Goal: Communication & Community: Answer question/provide support

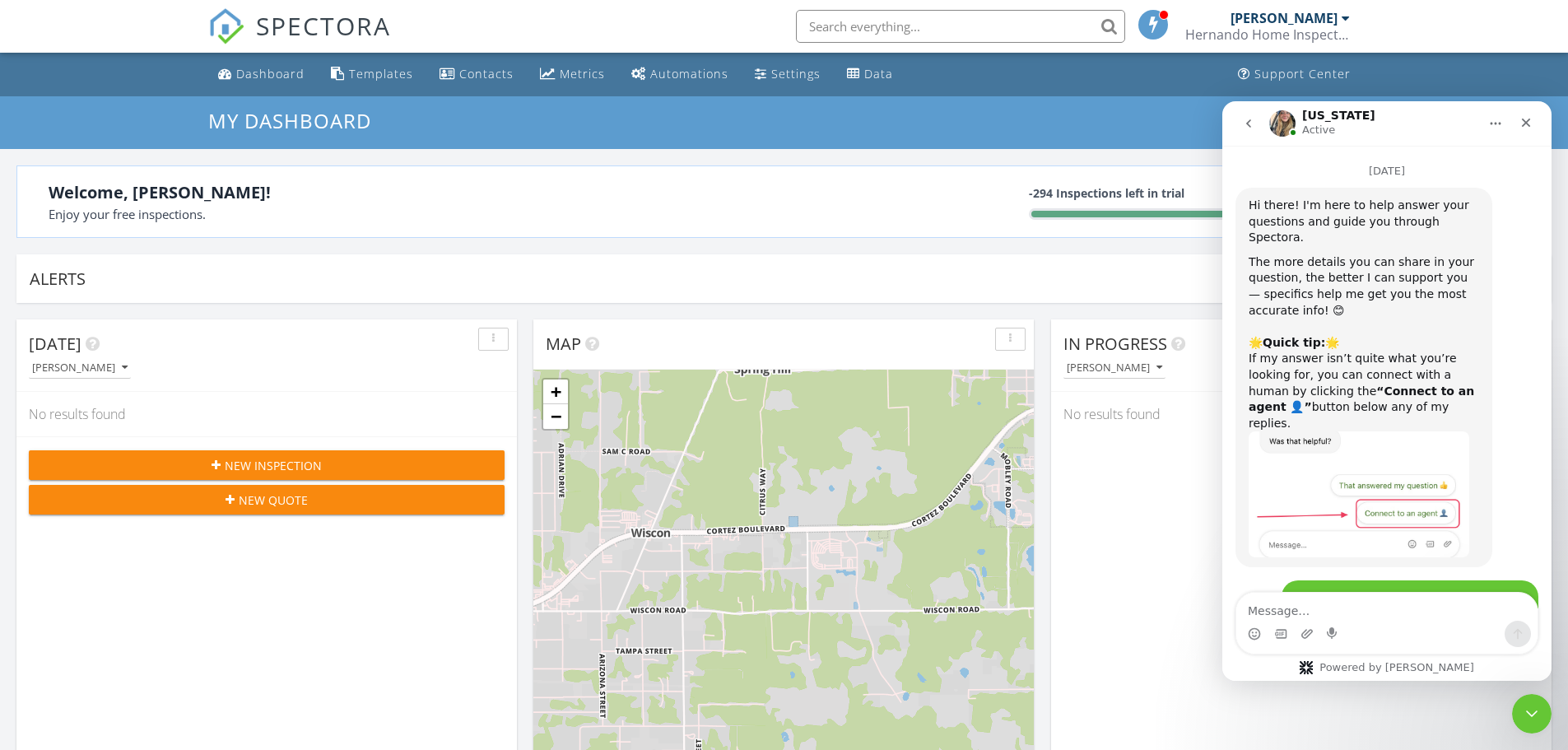
scroll to position [3, 0]
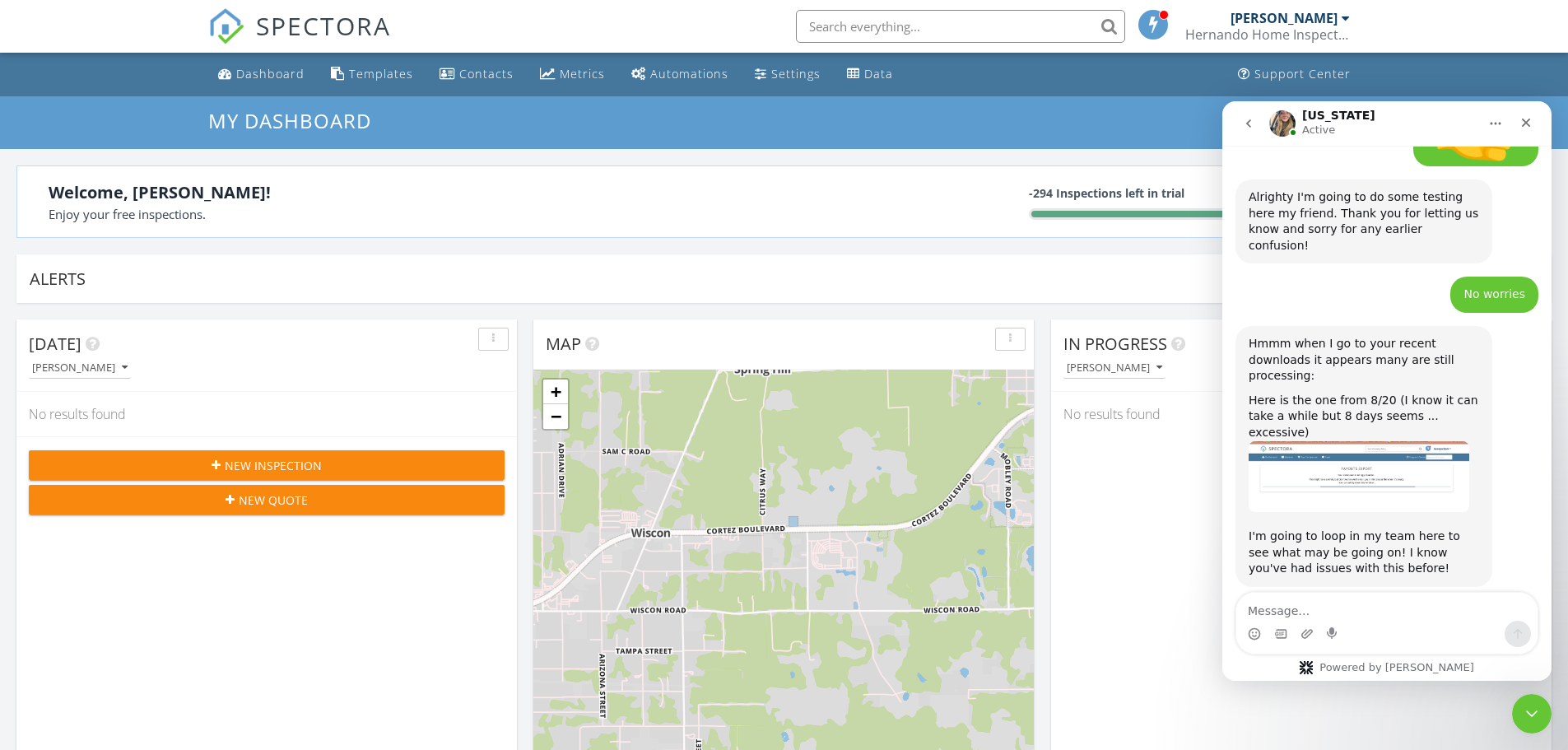
click at [873, 78] on div "Data" at bounding box center [878, 73] width 29 height 16
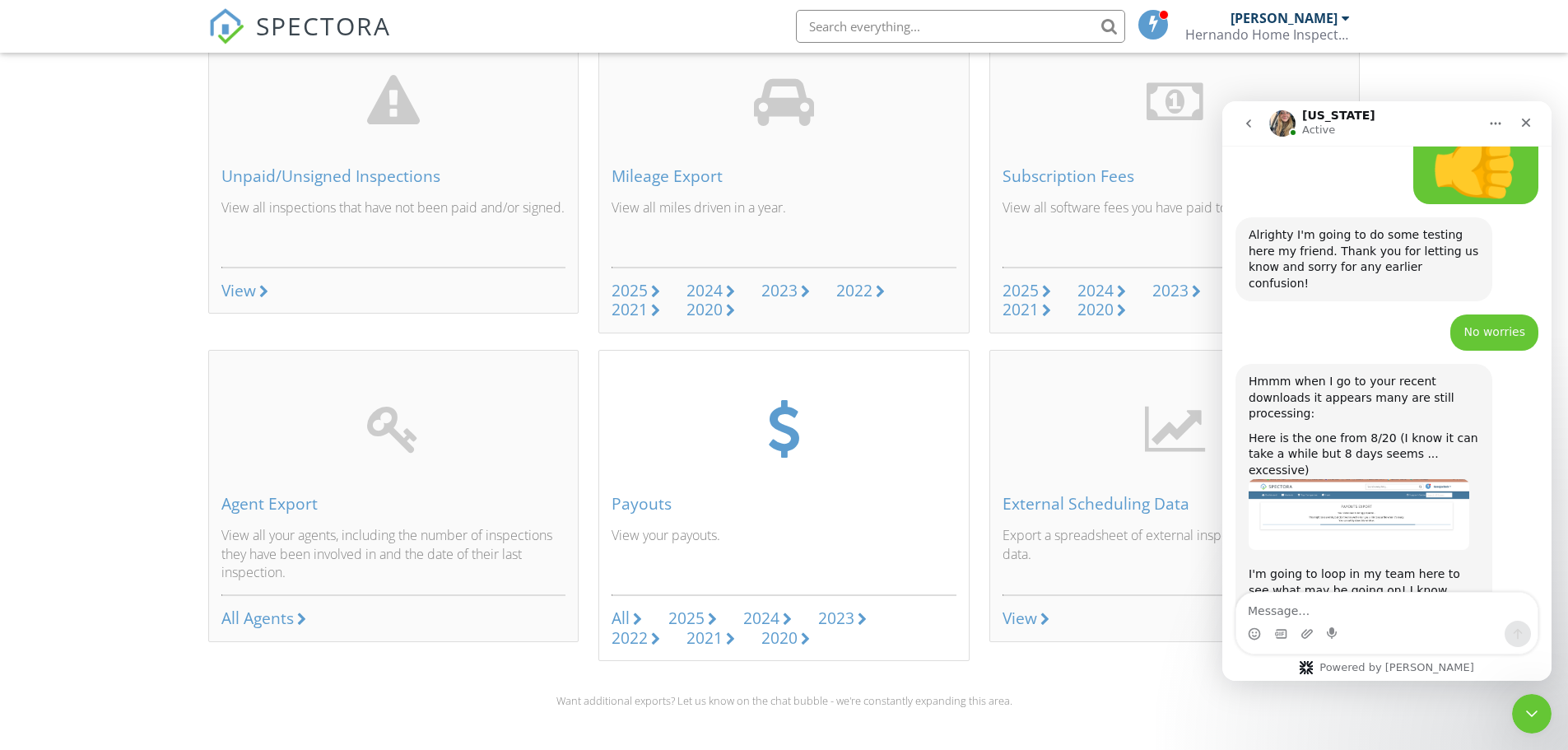
scroll to position [2510, 0]
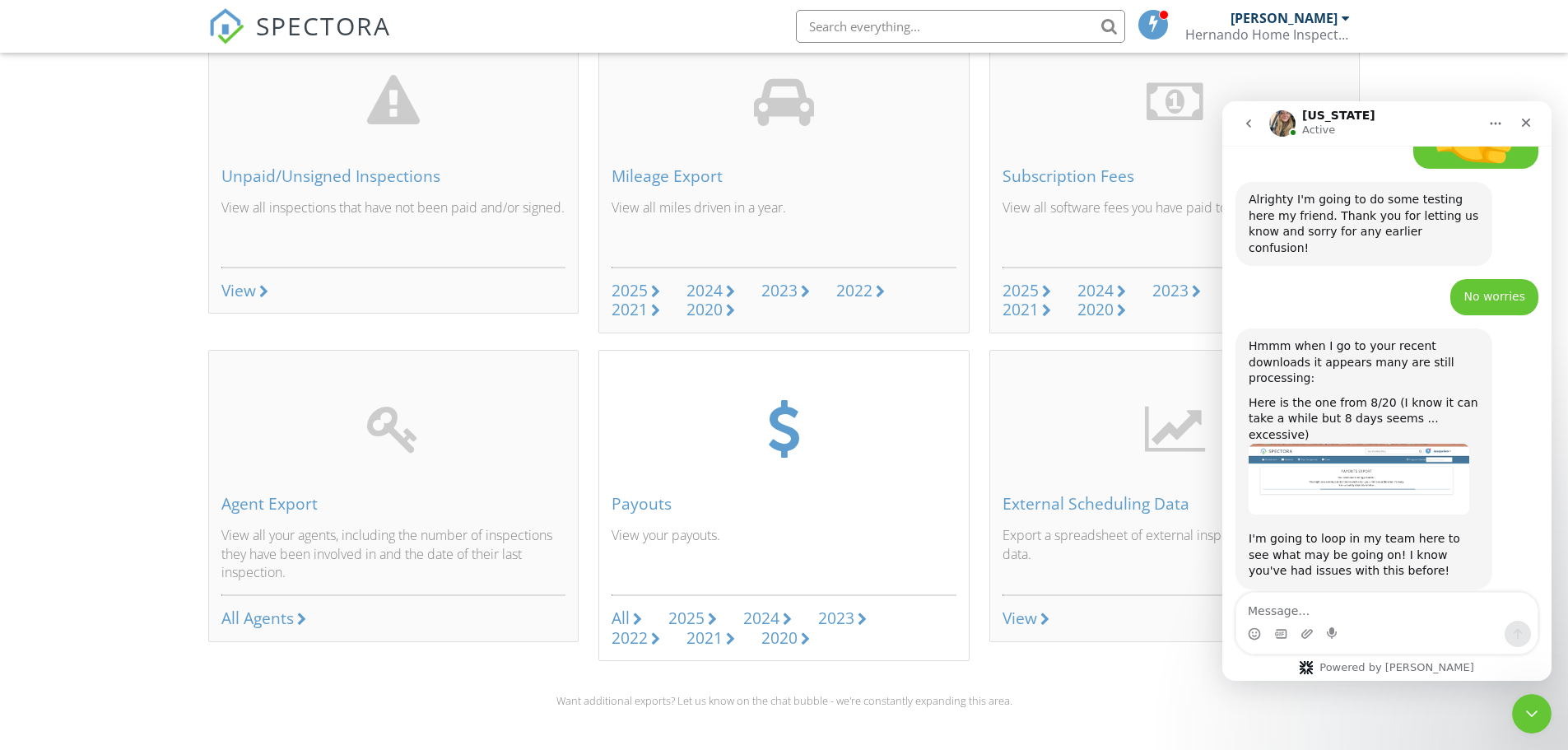
click at [710, 616] on div at bounding box center [712, 618] width 9 height 13
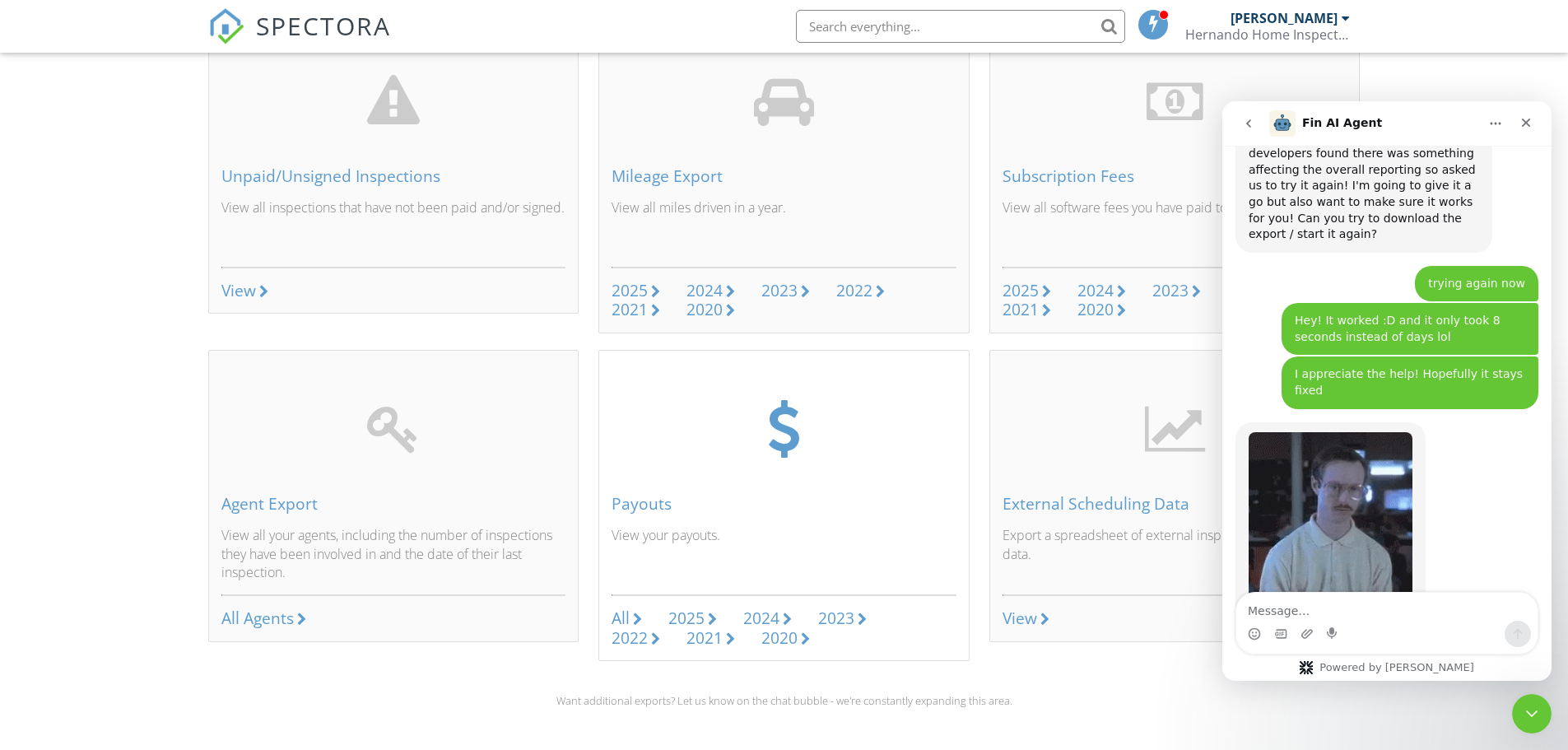
scroll to position [3142, 0]
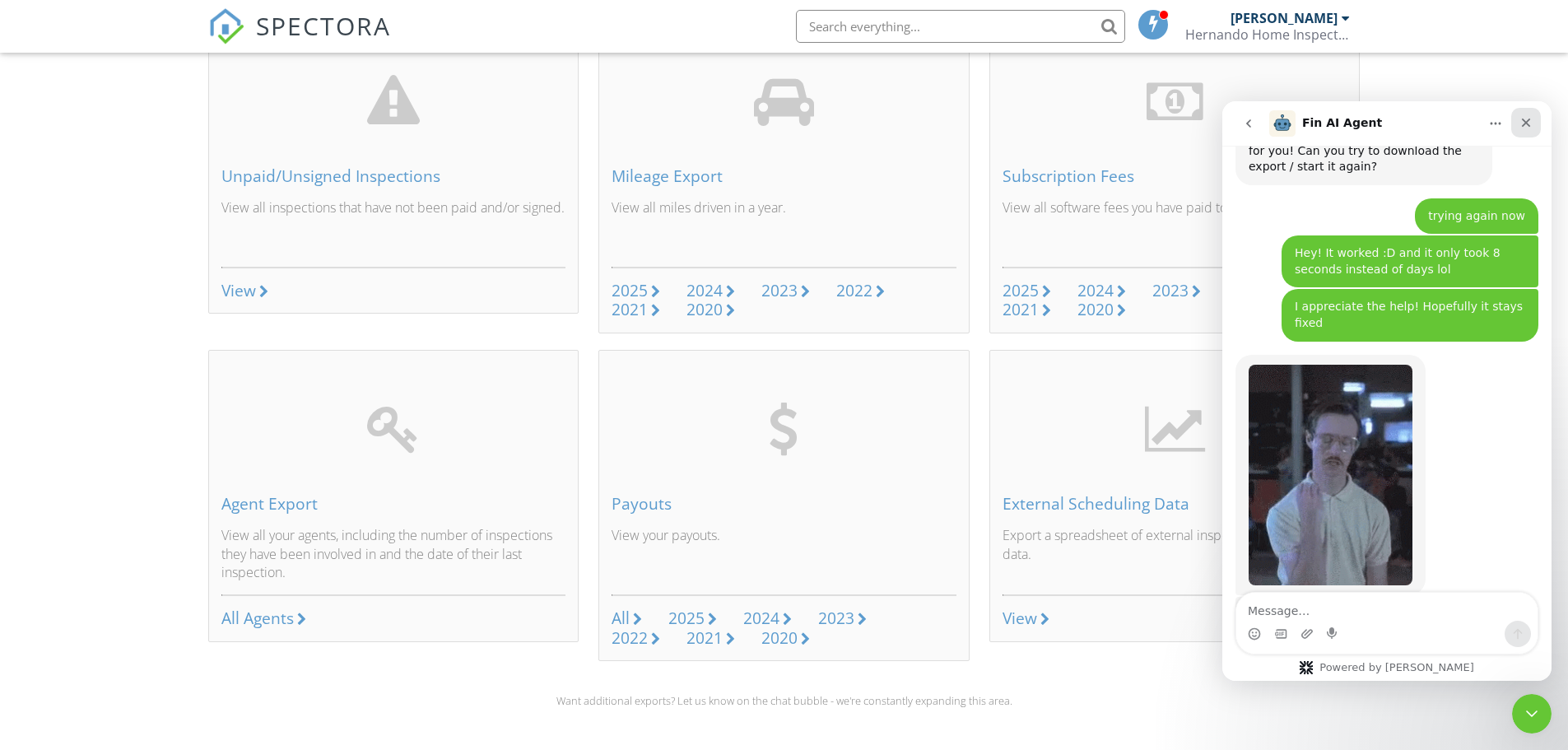
click at [1531, 119] on icon "Close" at bounding box center [1526, 122] width 13 height 13
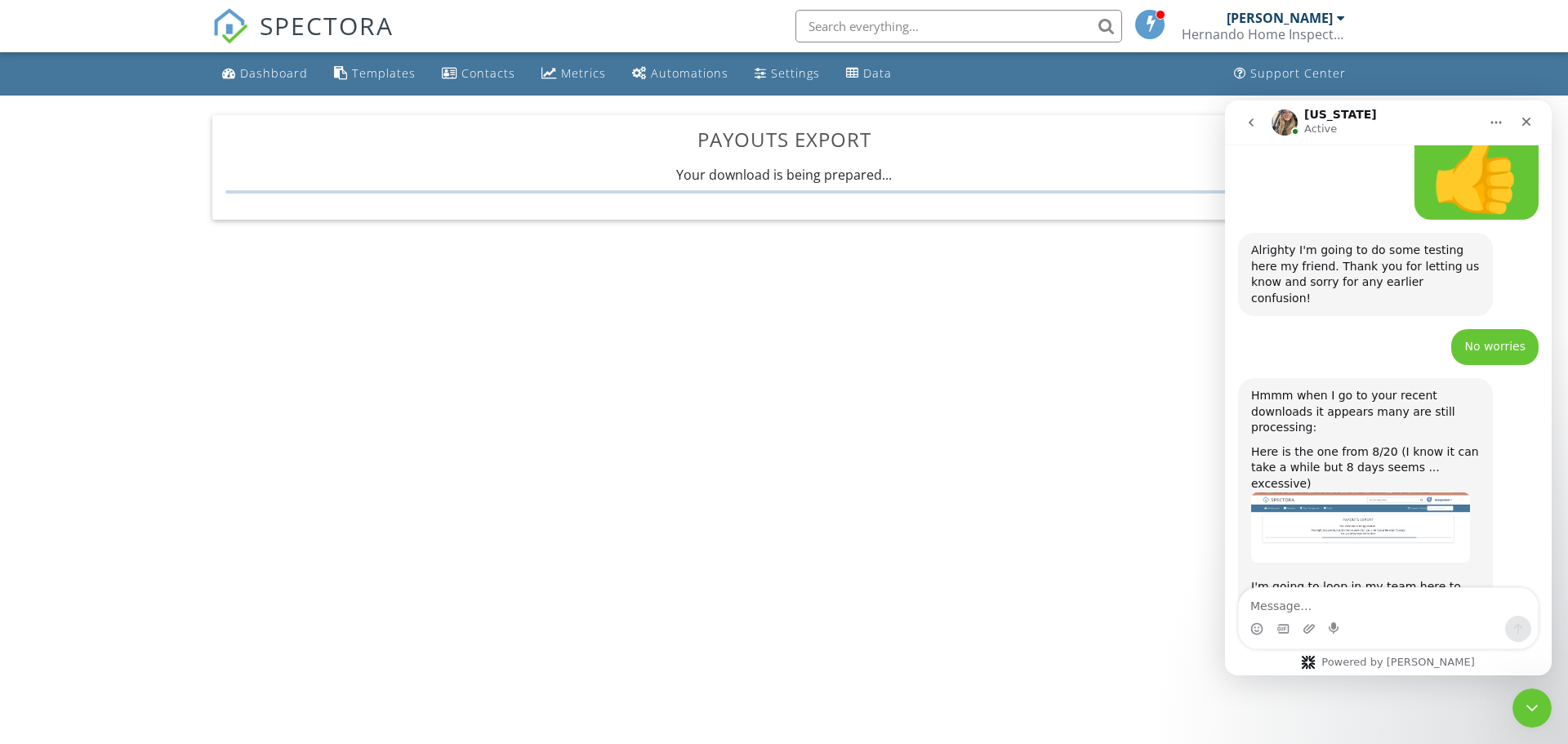
scroll to position [2490, 0]
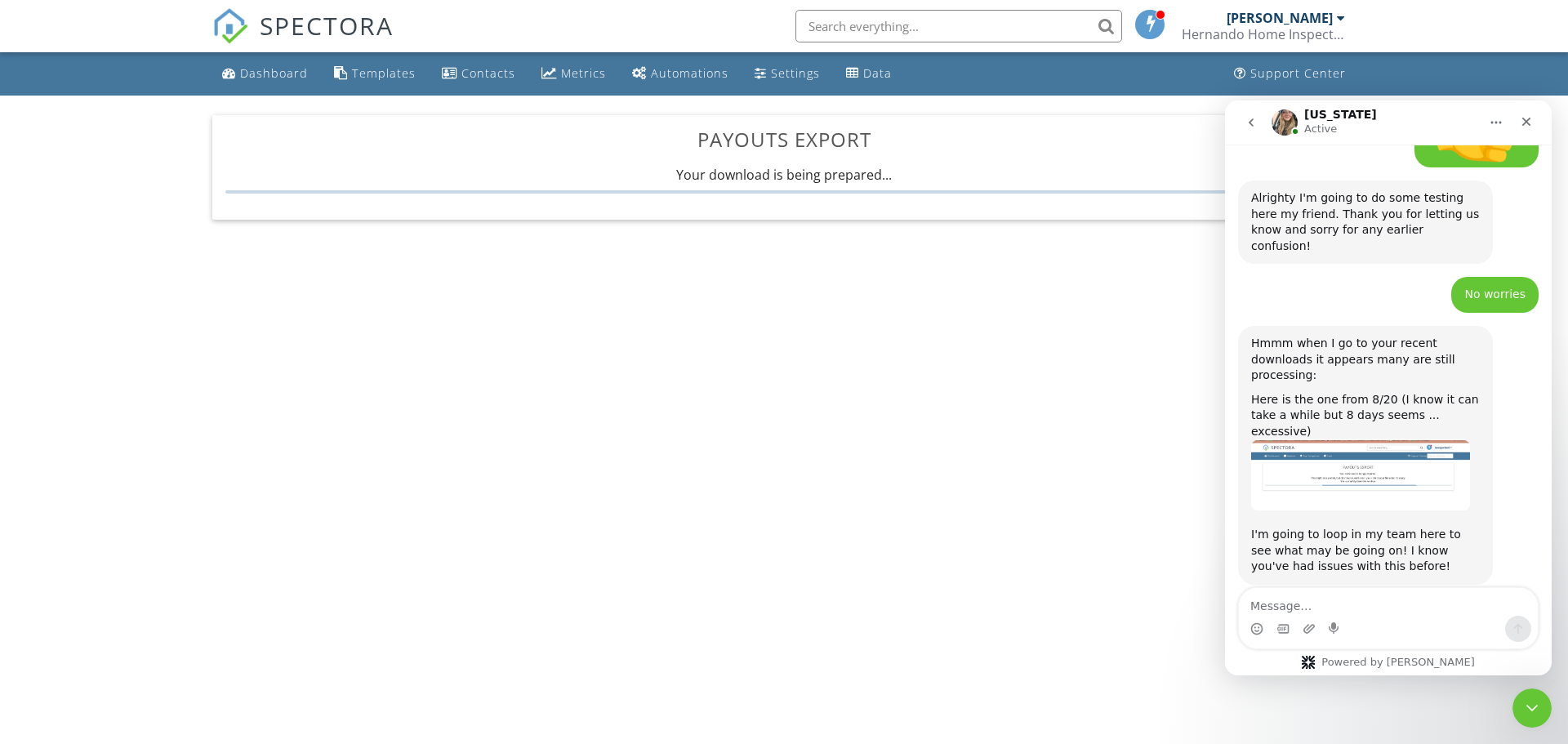
click at [1408, 607] on textarea "Message…" at bounding box center [1388, 602] width 299 height 28
type textarea "trying again now"
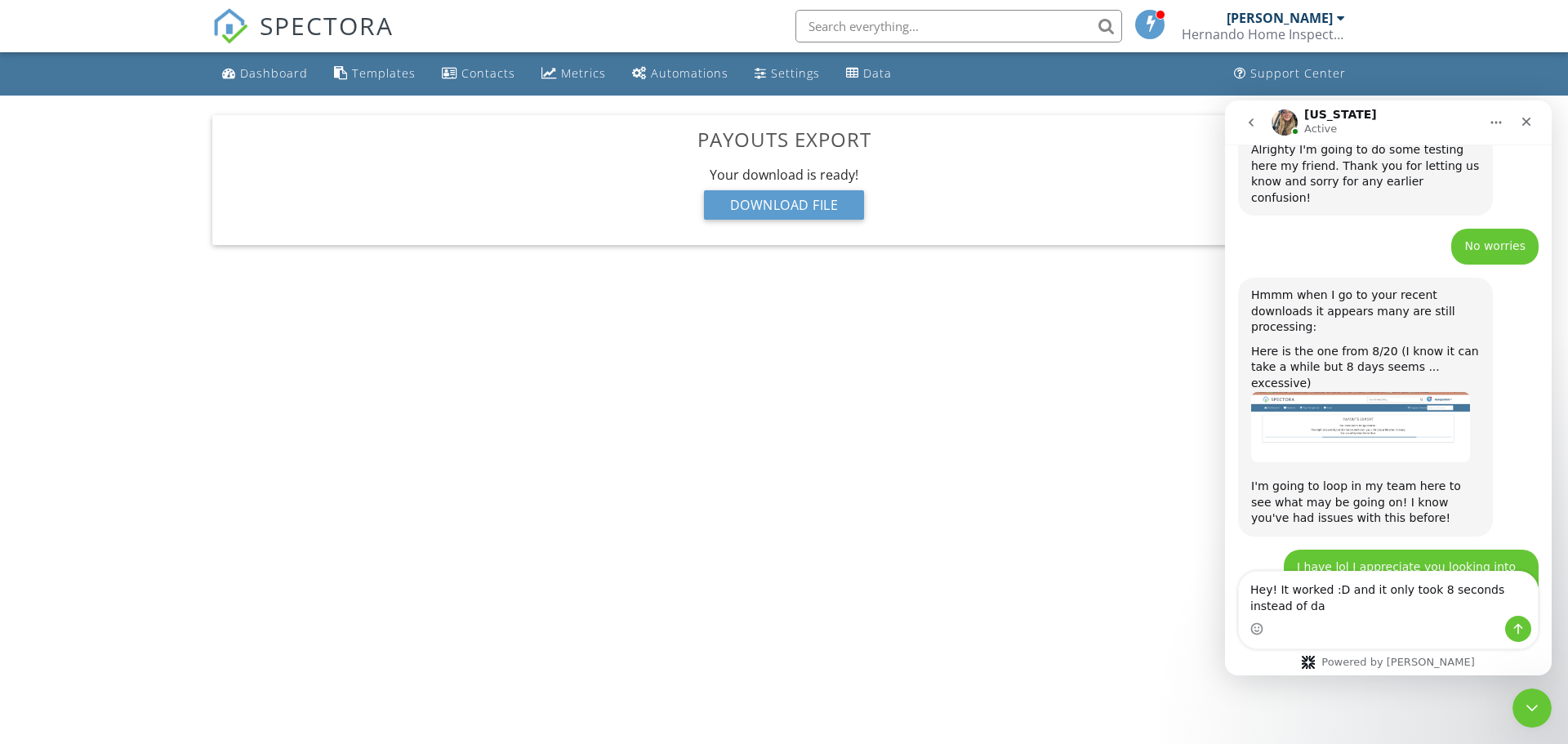
scroll to position [2554, 0]
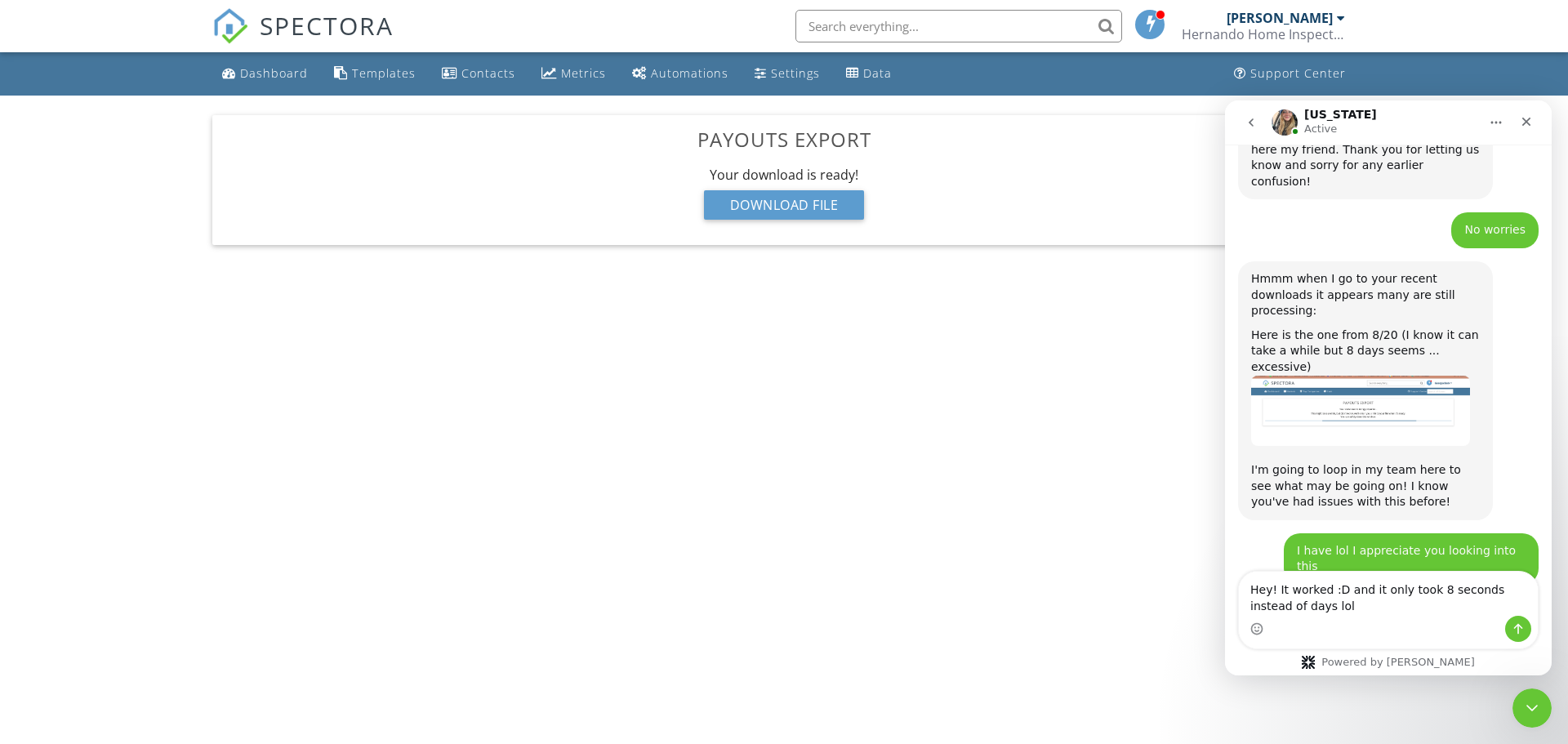
type textarea "Hey! It worked :D and it only took 8 seconds instead of days lol"
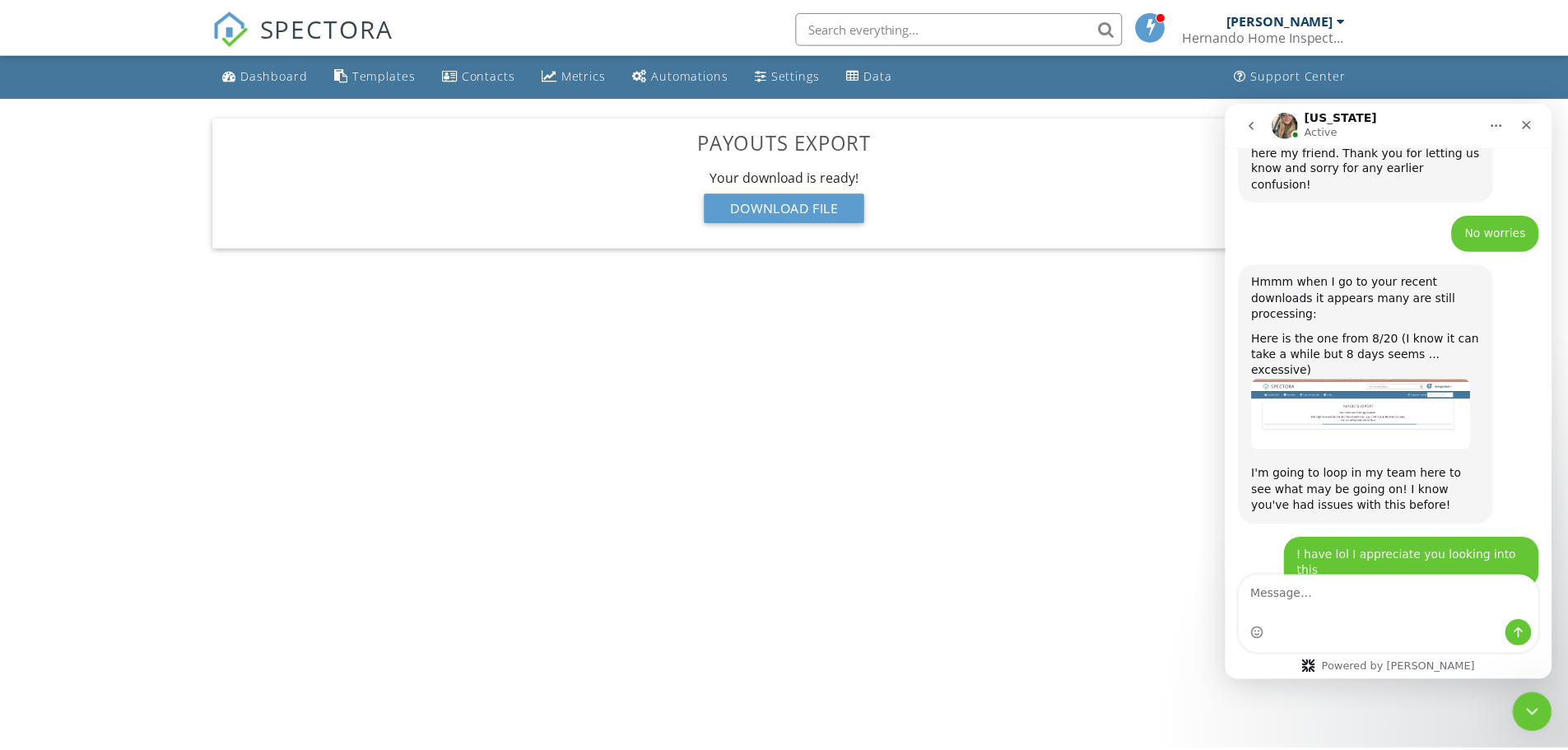
scroll to position [2613, 0]
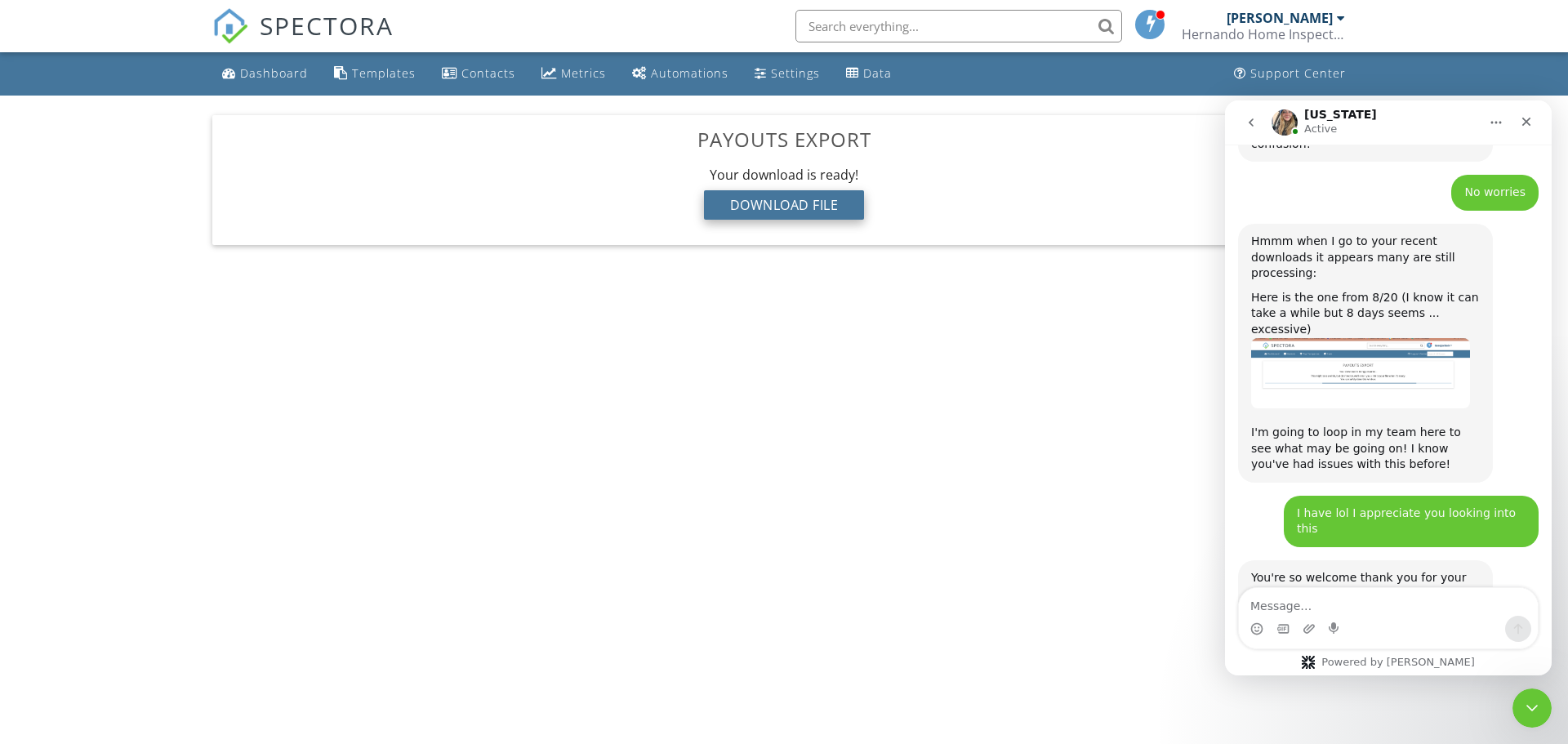
click at [736, 194] on div "Download File" at bounding box center [784, 205] width 161 height 30
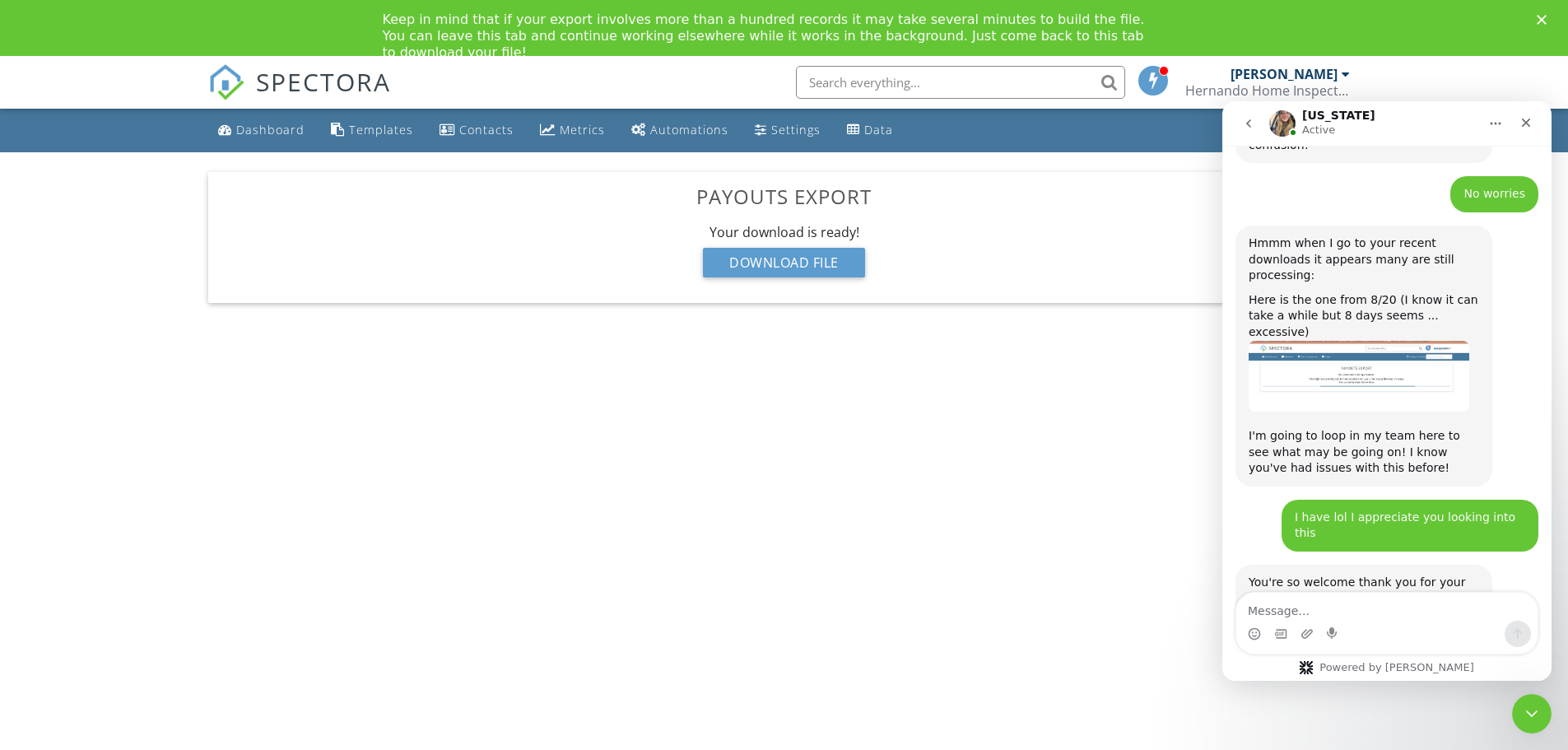
scroll to position [0, 0]
click at [1360, 605] on textarea "Message…" at bounding box center [1387, 607] width 302 height 28
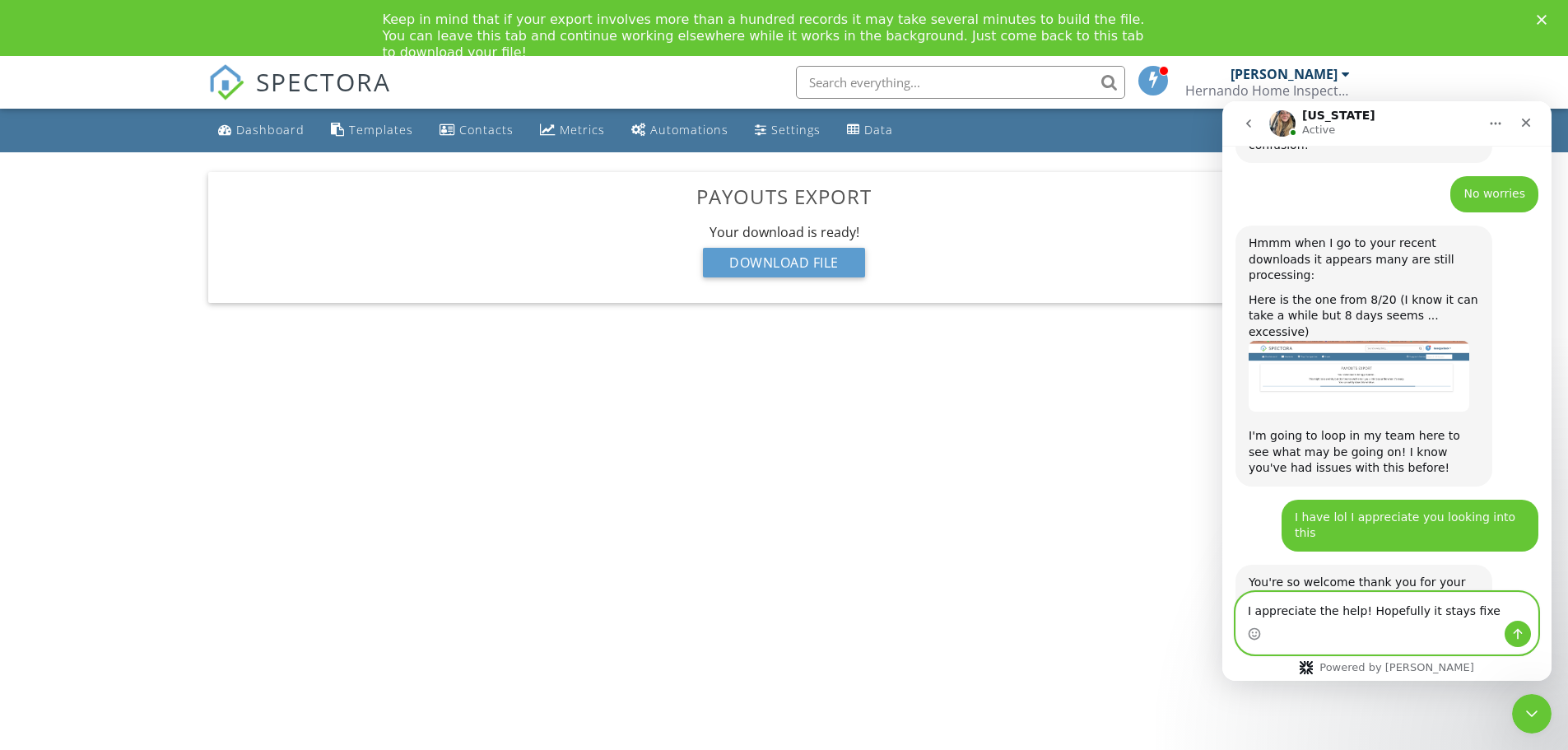
type textarea "I appreciate the help! Hopefully it stays fixed"
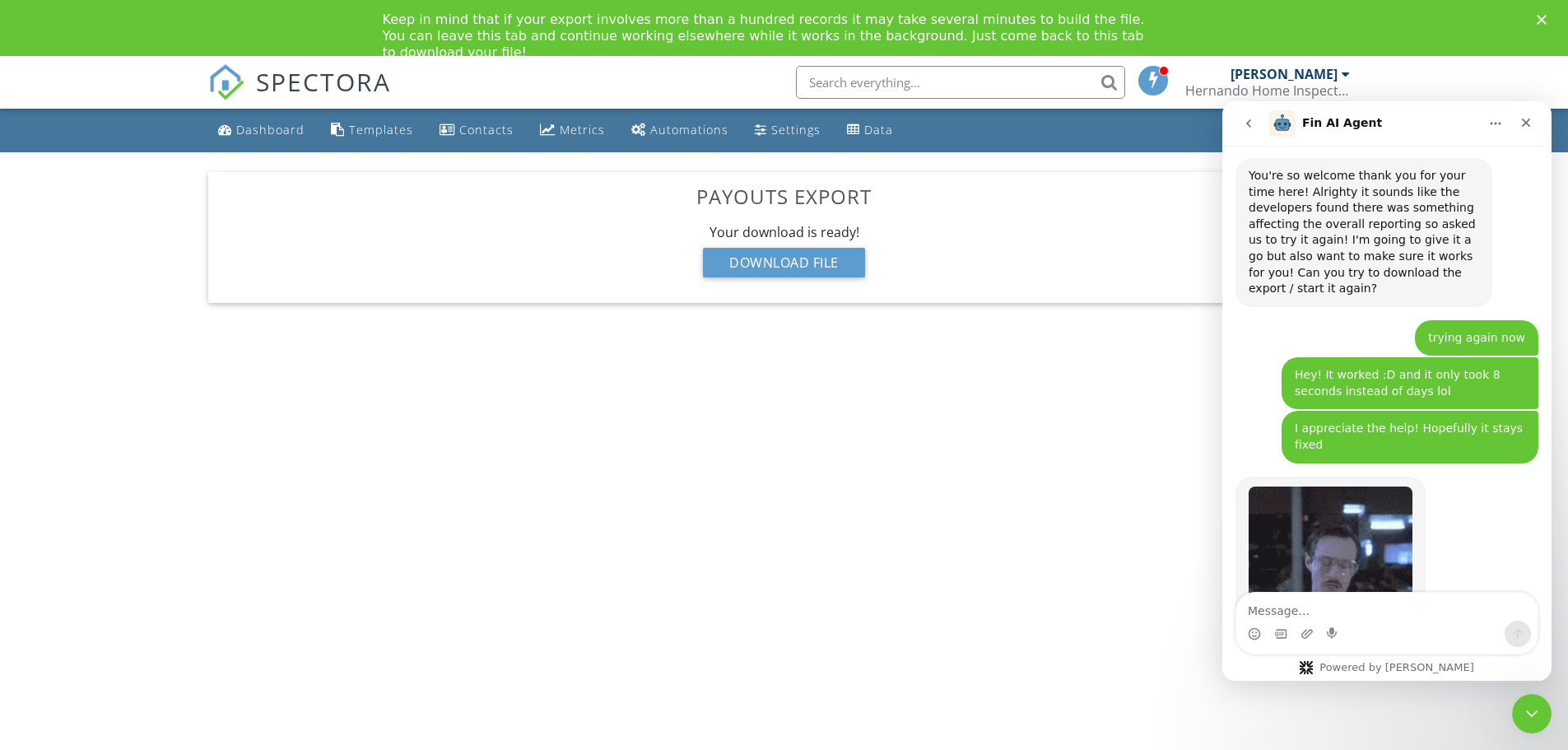
scroll to position [3043, 0]
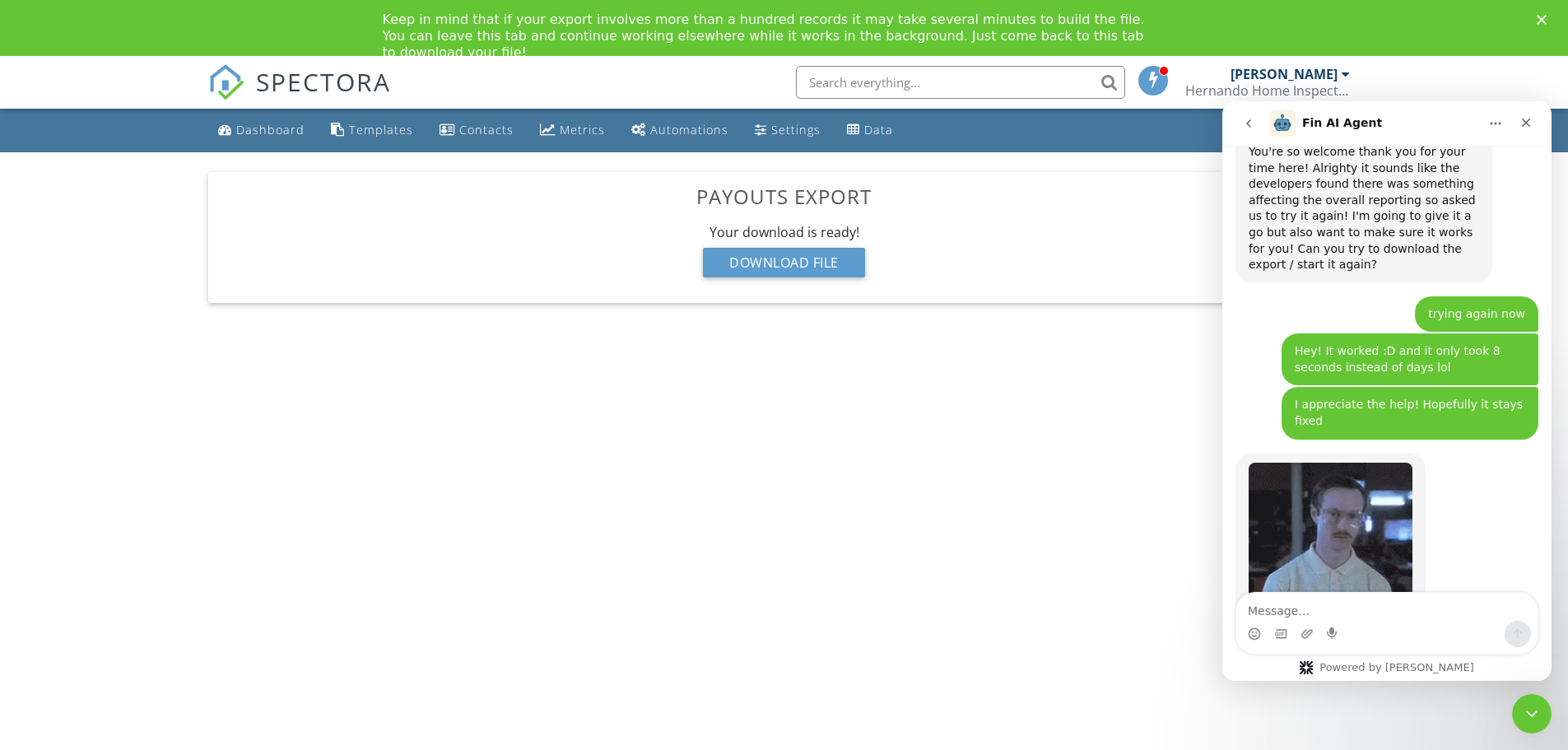
click at [1419, 705] on div "Nice!! Thank heck. I hope so too he said he pushed a fix overall so it should b…" at bounding box center [1364, 737] width 231 height 65
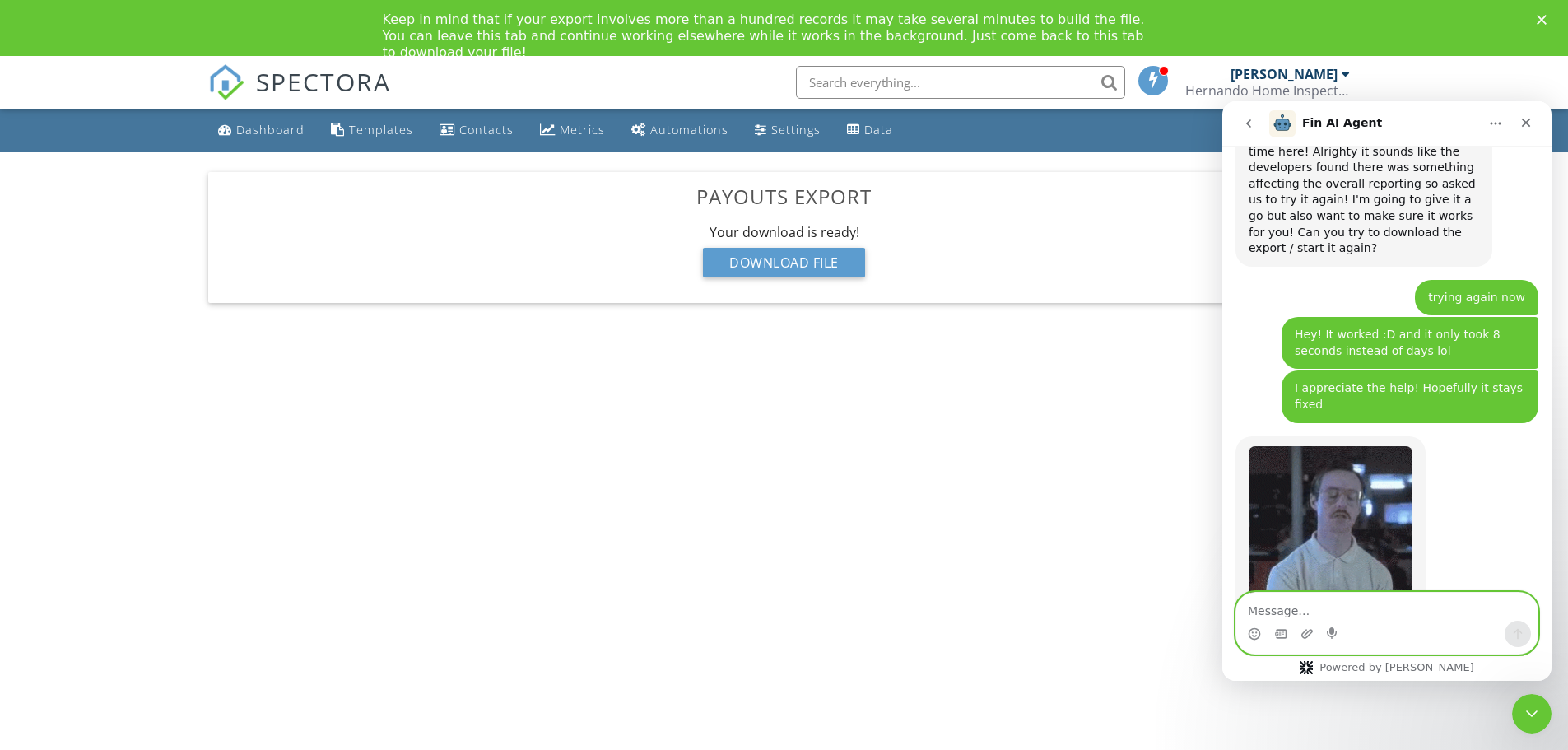
click at [1358, 608] on textarea "Message…" at bounding box center [1387, 607] width 302 height 28
type textarea "Thank you! You too!"
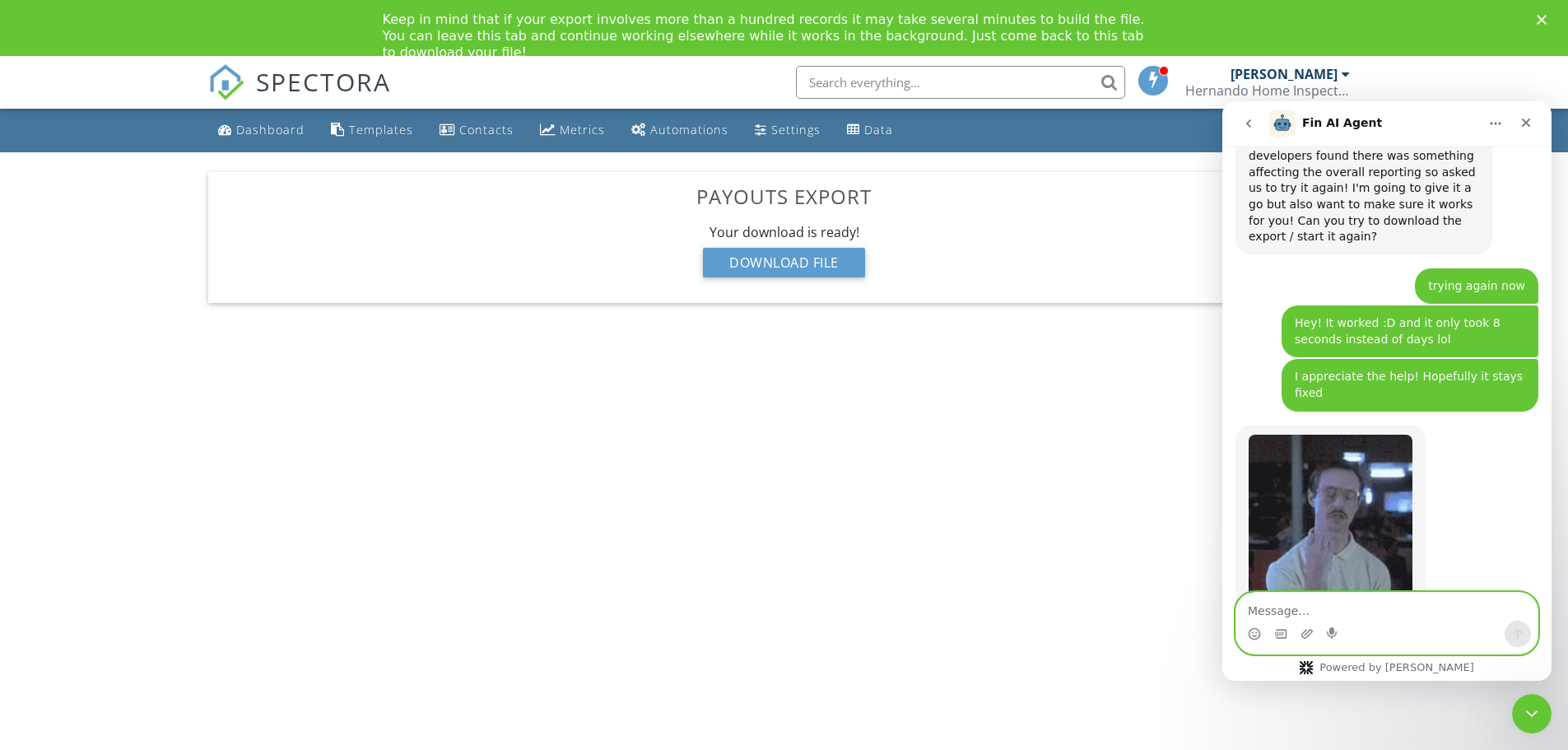
scroll to position [3108, 0]
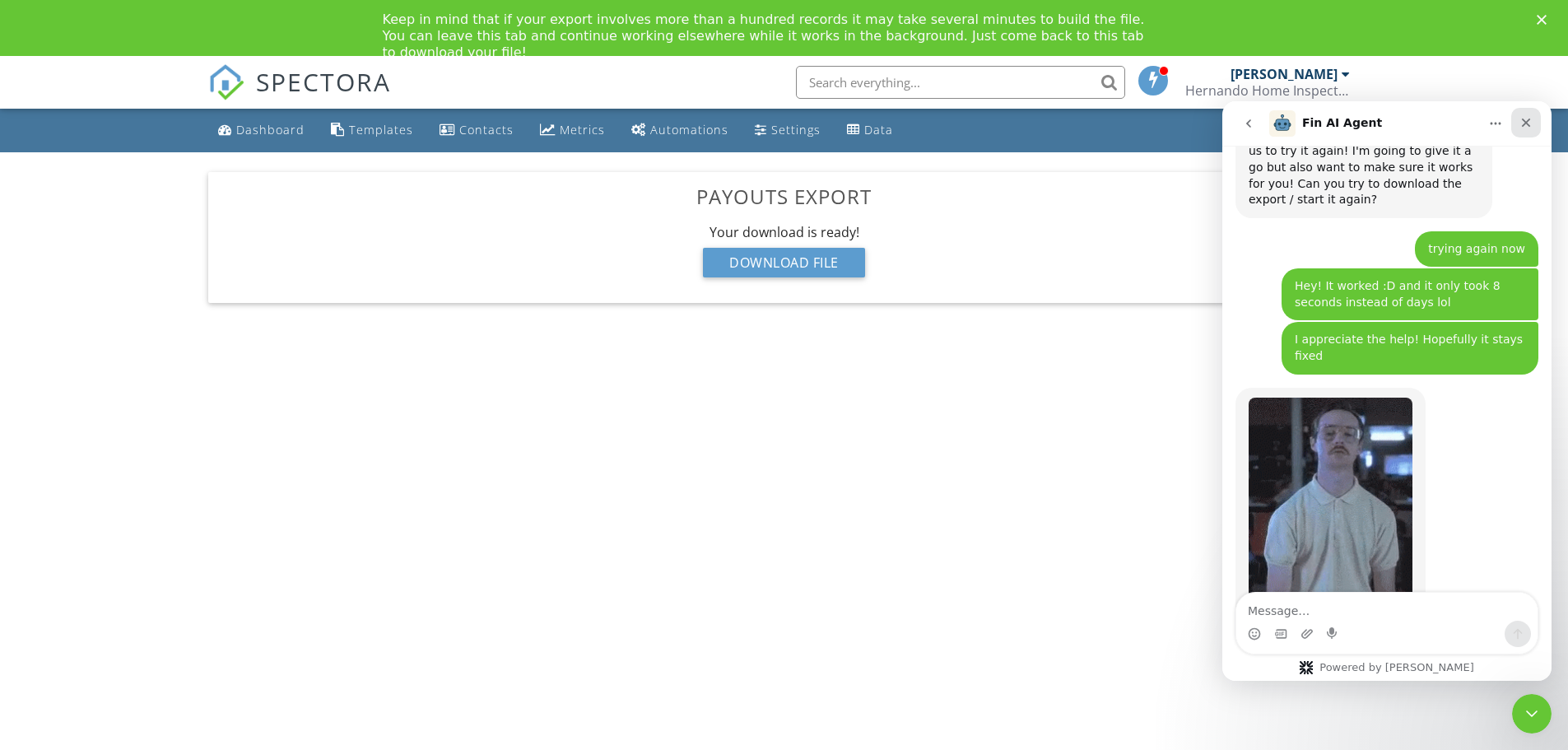
click at [1531, 126] on icon "Close" at bounding box center [1526, 122] width 13 height 13
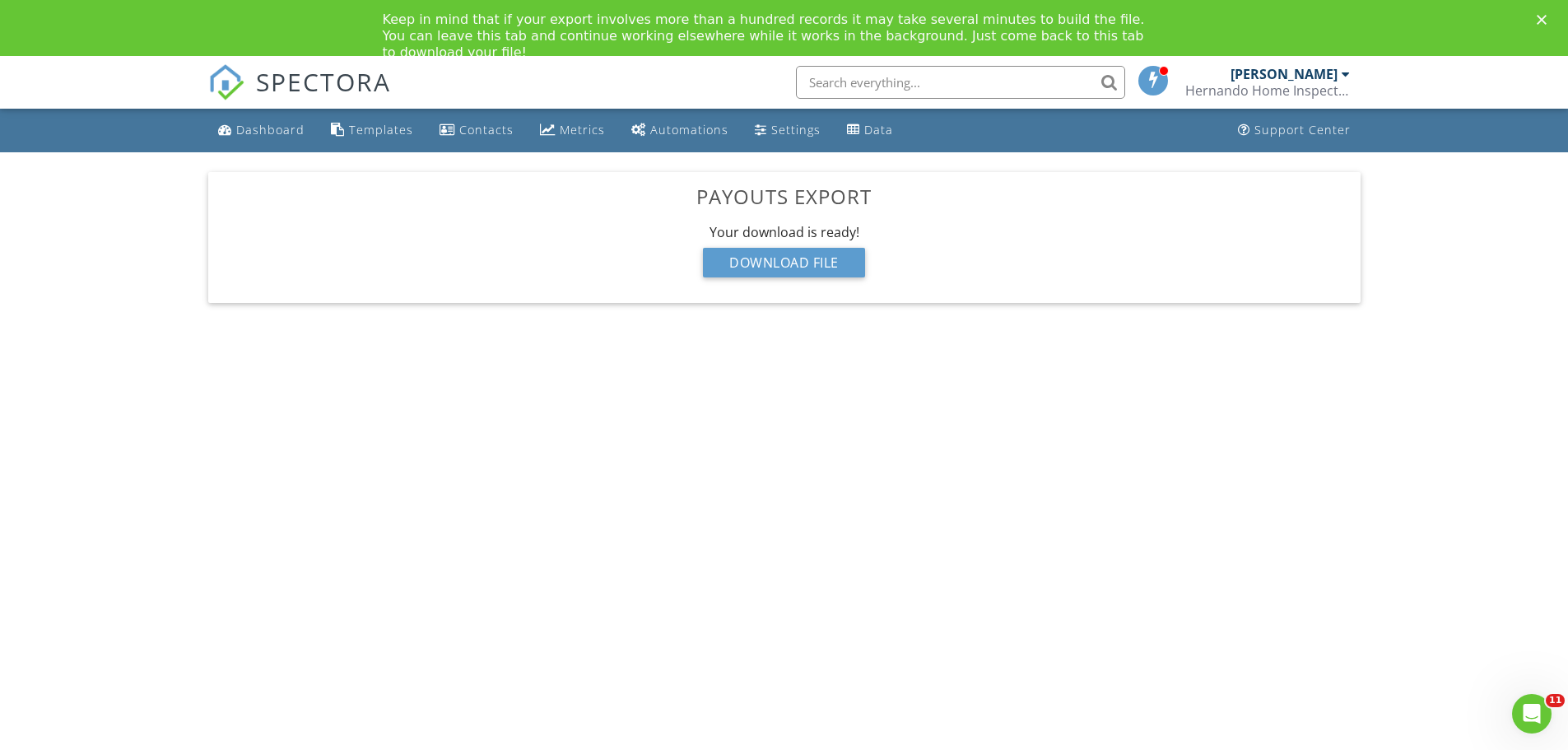
scroll to position [3092, 0]
click at [279, 121] on link "Dashboard" at bounding box center [261, 130] width 100 height 30
